Goal: Task Accomplishment & Management: Manage account settings

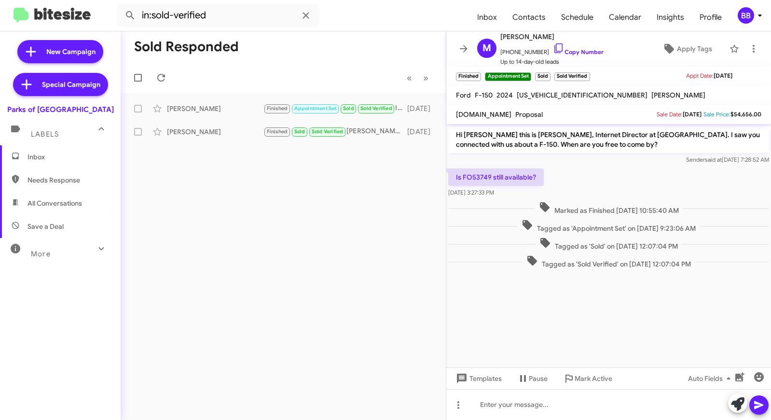
click at [752, 20] on div "BB" at bounding box center [746, 15] width 16 height 16
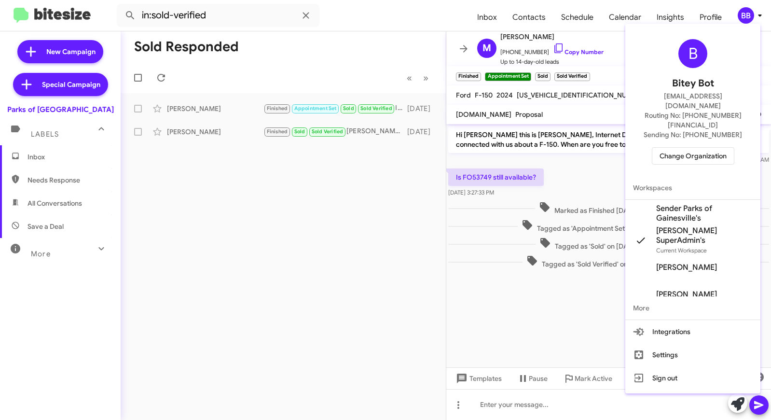
click at [700, 148] on span "Change Organization" at bounding box center [693, 156] width 67 height 16
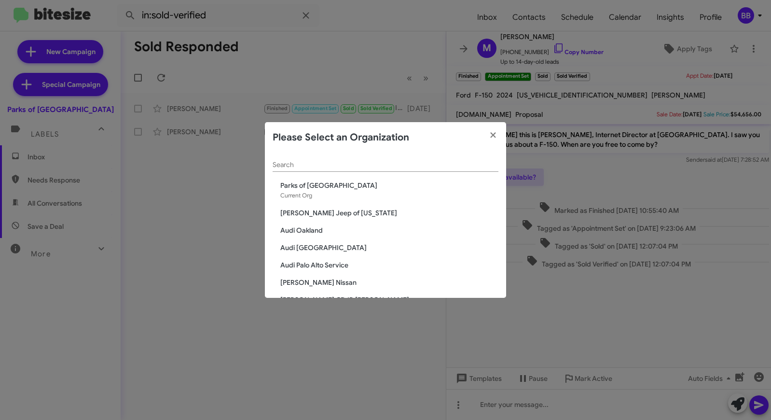
click at [383, 164] on input "Search" at bounding box center [386, 165] width 226 height 8
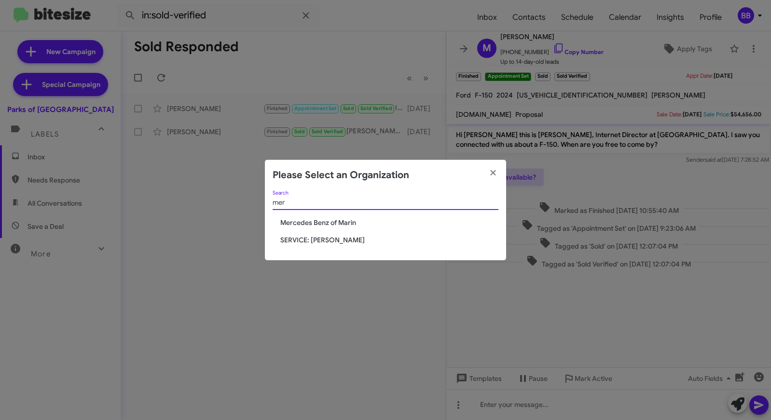
click at [300, 204] on input "mer" at bounding box center [386, 203] width 226 height 8
type input "mer"
click at [302, 241] on span "SERVICE: [PERSON_NAME]" at bounding box center [389, 240] width 218 height 10
